Goal: Task Accomplishment & Management: Manage account settings

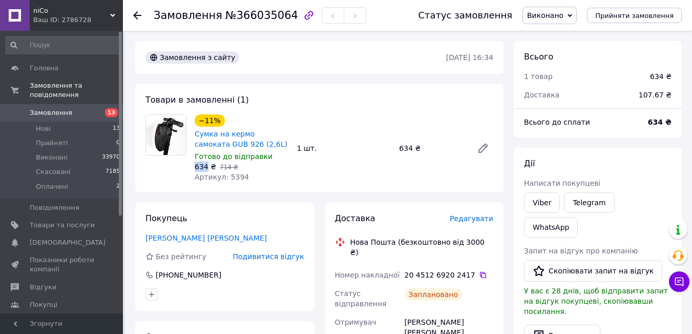
click at [42, 108] on span "Замовлення" at bounding box center [51, 112] width 43 height 9
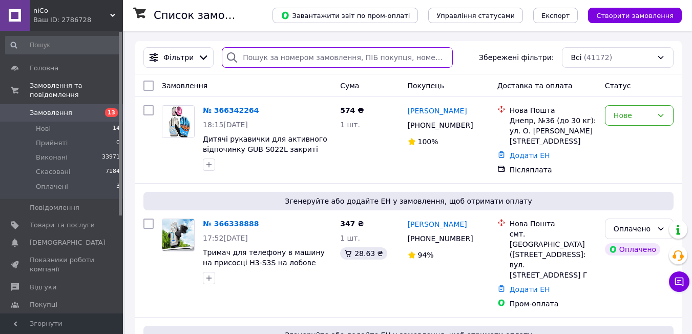
click at [243, 53] on input "search" at bounding box center [337, 57] width 231 height 20
paste input "380961450587"
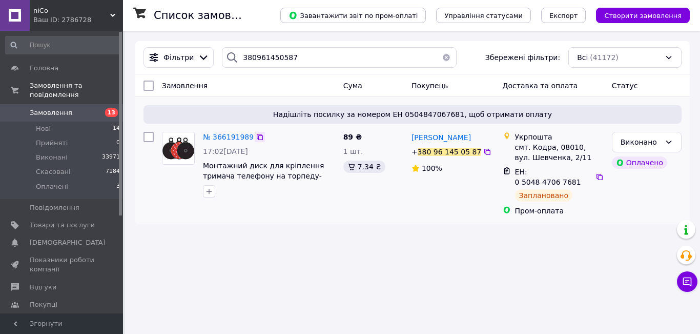
click at [256, 136] on icon at bounding box center [260, 137] width 8 height 8
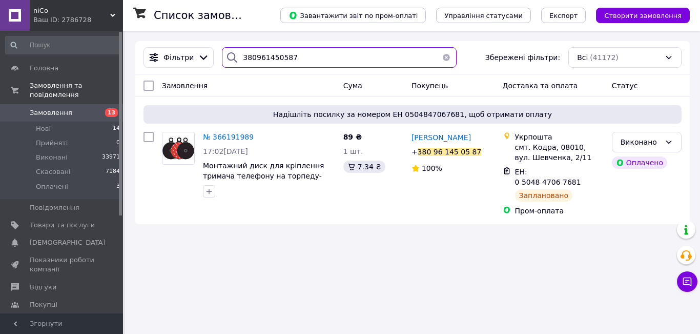
drag, startPoint x: 295, startPoint y: 51, endPoint x: 233, endPoint y: 55, distance: 62.1
click at [233, 55] on div "380961450587" at bounding box center [339, 57] width 235 height 20
paste input "72592209"
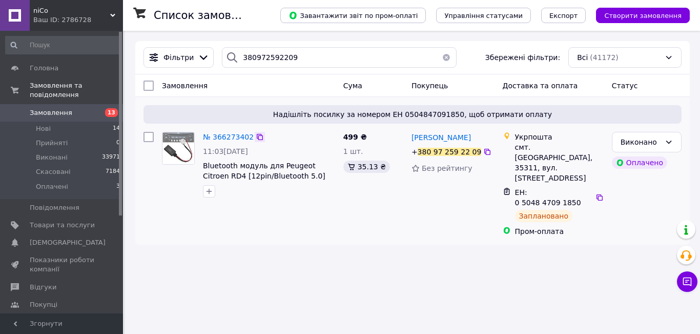
click at [257, 140] on icon at bounding box center [260, 137] width 6 height 6
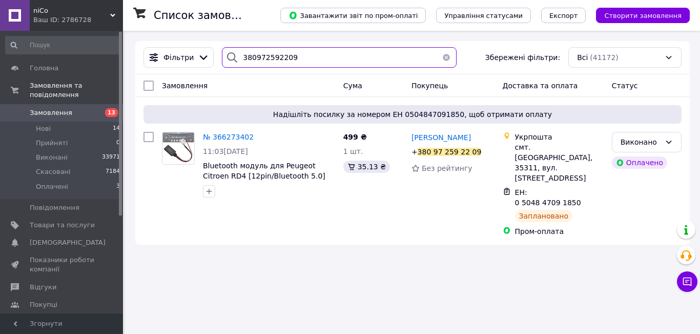
drag, startPoint x: 290, startPoint y: 56, endPoint x: 234, endPoint y: 55, distance: 56.4
click at [234, 55] on div "380972592209" at bounding box center [339, 57] width 235 height 20
paste input "502795858"
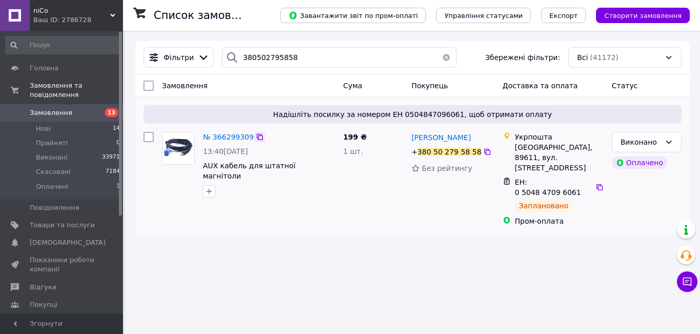
click at [256, 136] on icon at bounding box center [260, 137] width 8 height 8
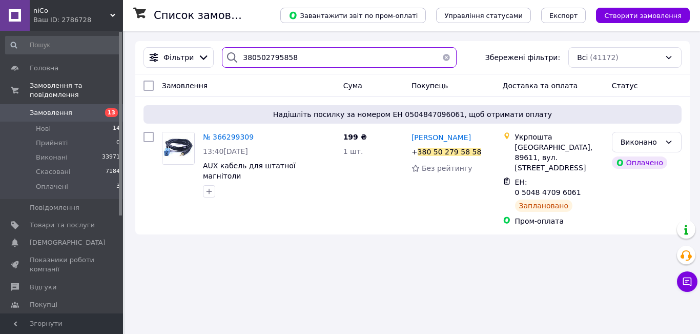
drag, startPoint x: 296, startPoint y: 54, endPoint x: 232, endPoint y: 55, distance: 64.6
click at [232, 55] on div "380502795858" at bounding box center [339, 57] width 235 height 20
paste input "993412111"
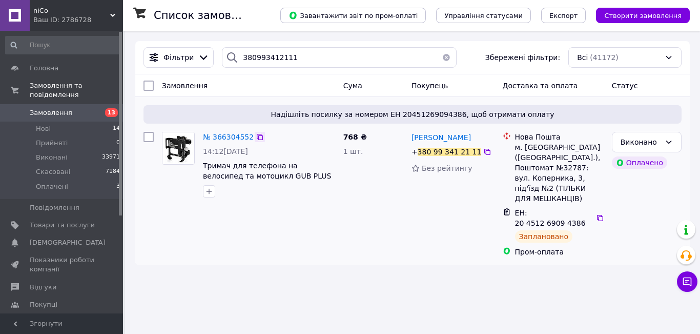
click at [256, 137] on icon at bounding box center [260, 137] width 8 height 8
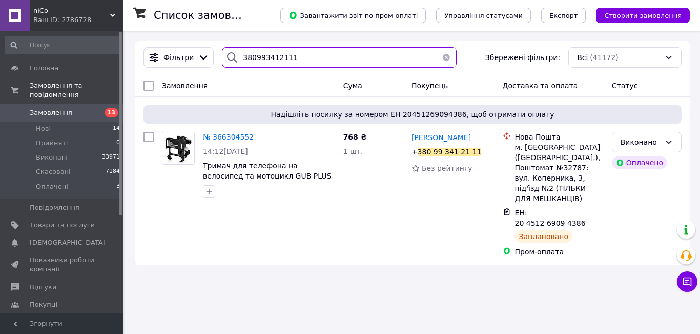
drag, startPoint x: 299, startPoint y: 57, endPoint x: 232, endPoint y: 56, distance: 67.1
click at [232, 56] on div "380993412111" at bounding box center [339, 57] width 235 height 20
paste input "504691983"
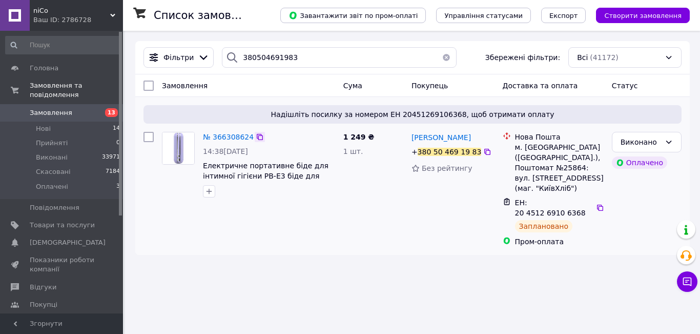
click at [256, 137] on icon at bounding box center [260, 137] width 8 height 8
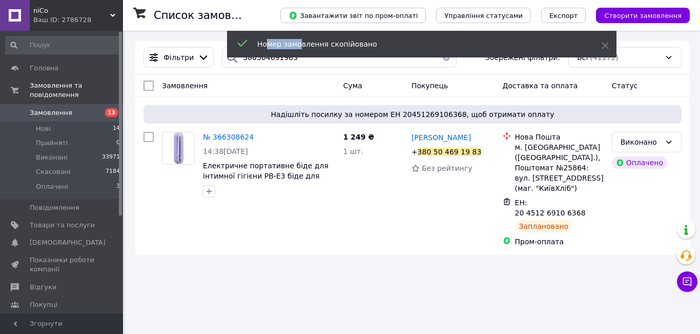
drag, startPoint x: 298, startPoint y: 55, endPoint x: 267, endPoint y: 54, distance: 31.3
click at [267, 54] on div "Номер замовлення скопійовано" at bounding box center [421, 44] width 389 height 27
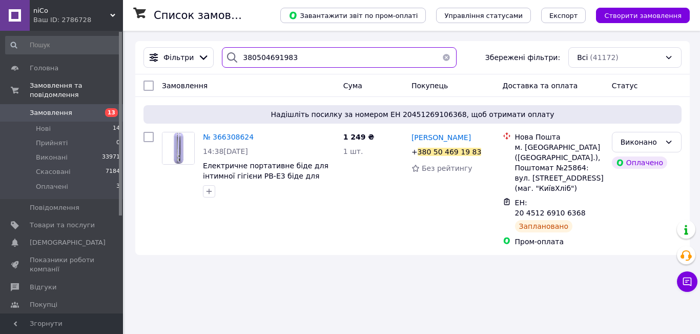
click at [311, 64] on input "380504691983" at bounding box center [339, 57] width 235 height 20
drag, startPoint x: 310, startPoint y: 58, endPoint x: 235, endPoint y: 58, distance: 75.3
click at [235, 58] on div "380504691983" at bounding box center [339, 57] width 235 height 20
paste input "664679121"
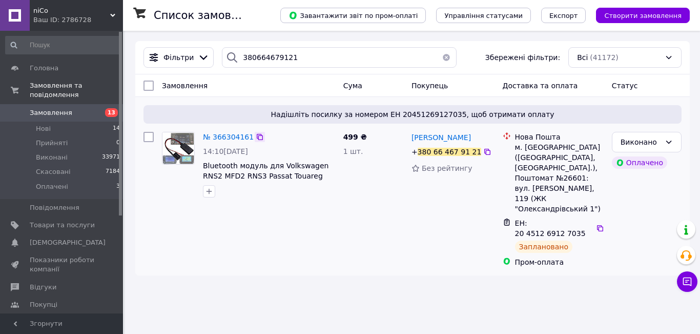
click at [256, 139] on icon at bounding box center [260, 137] width 8 height 8
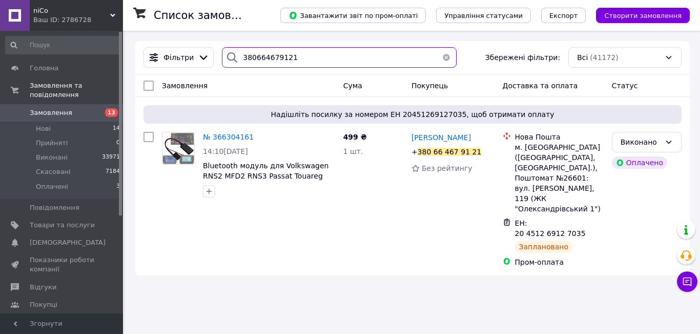
drag, startPoint x: 289, startPoint y: 54, endPoint x: 229, endPoint y: 51, distance: 60.0
click at [229, 51] on div "380664679121" at bounding box center [339, 57] width 235 height 20
paste input "969633690"
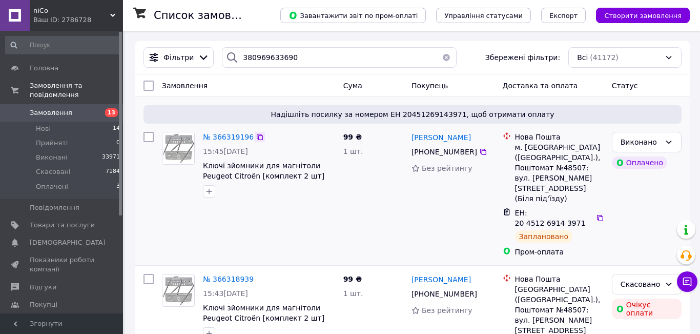
click at [257, 137] on icon at bounding box center [260, 137] width 6 height 6
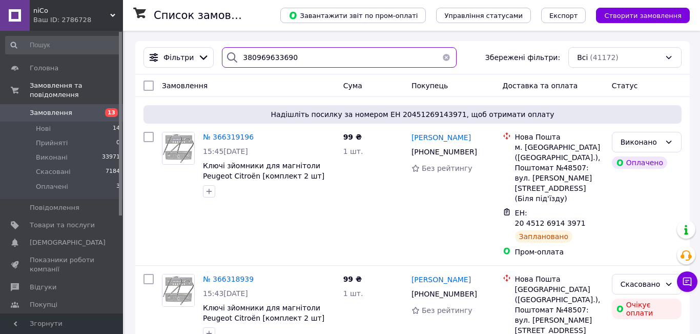
drag, startPoint x: 266, startPoint y: 58, endPoint x: 235, endPoint y: 56, distance: 31.3
click at [235, 56] on div "380969633690" at bounding box center [339, 57] width 235 height 20
paste input "733069416"
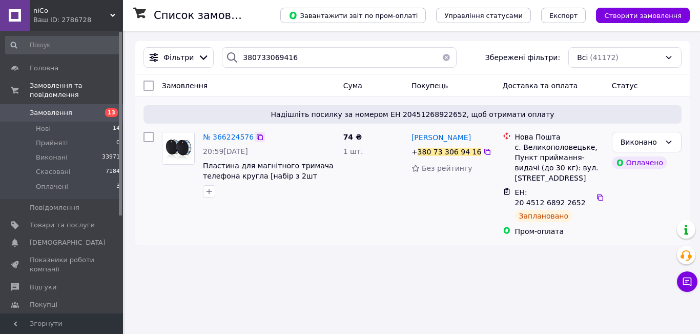
click at [257, 137] on icon at bounding box center [260, 137] width 6 height 6
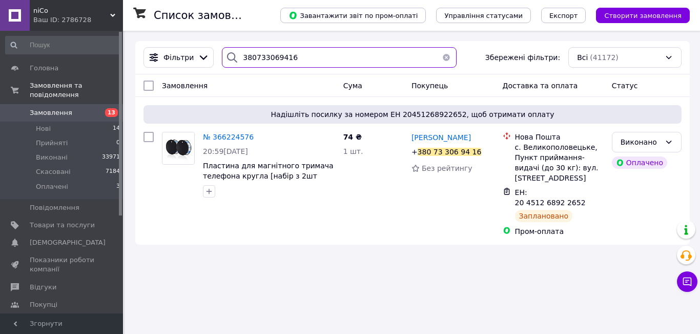
drag, startPoint x: 285, startPoint y: 58, endPoint x: 223, endPoint y: 52, distance: 62.8
click at [223, 52] on div "380733069416" at bounding box center [339, 57] width 235 height 20
paste input "664972674"
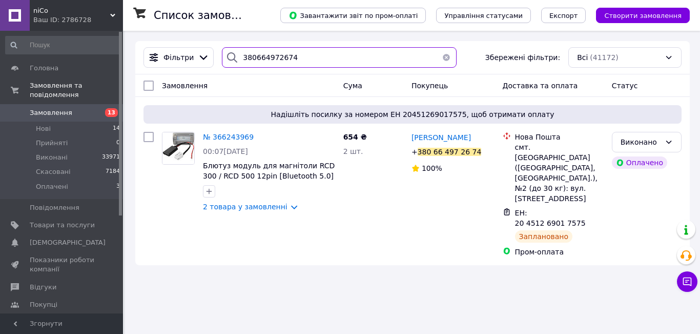
drag, startPoint x: 278, startPoint y: 56, endPoint x: 224, endPoint y: 51, distance: 53.5
click at [224, 51] on div "380664972674" at bounding box center [339, 57] width 235 height 20
paste input "980640003"
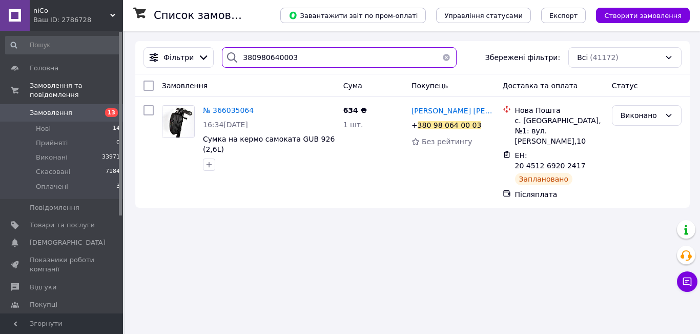
type input "380980640003"
